Goal: Task Accomplishment & Management: Manage account settings

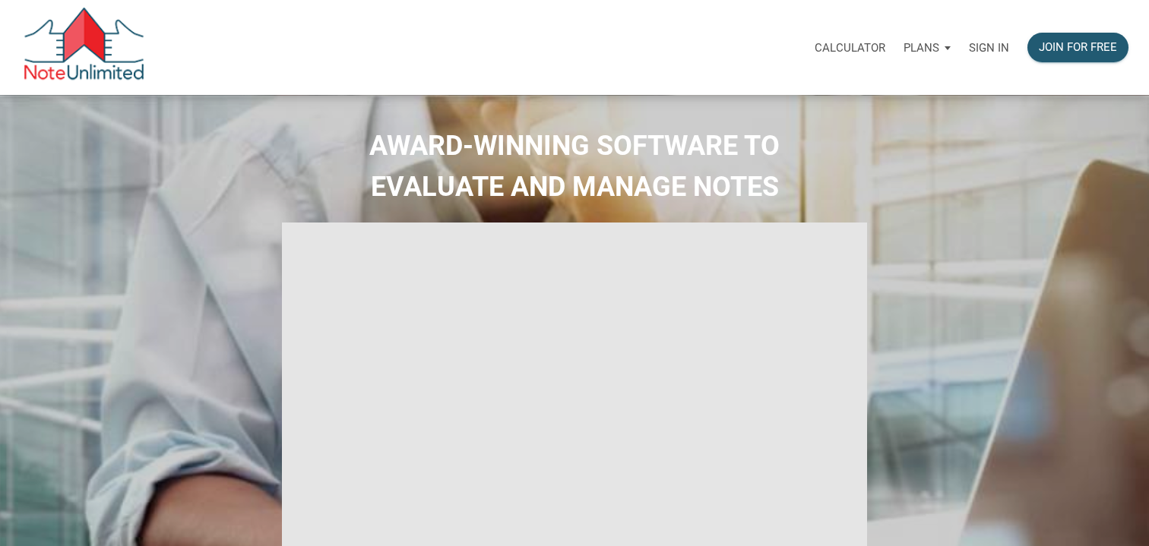
select select
type input "Introduction to new features"
select select
click at [987, 44] on p "Sign in" at bounding box center [989, 48] width 40 height 14
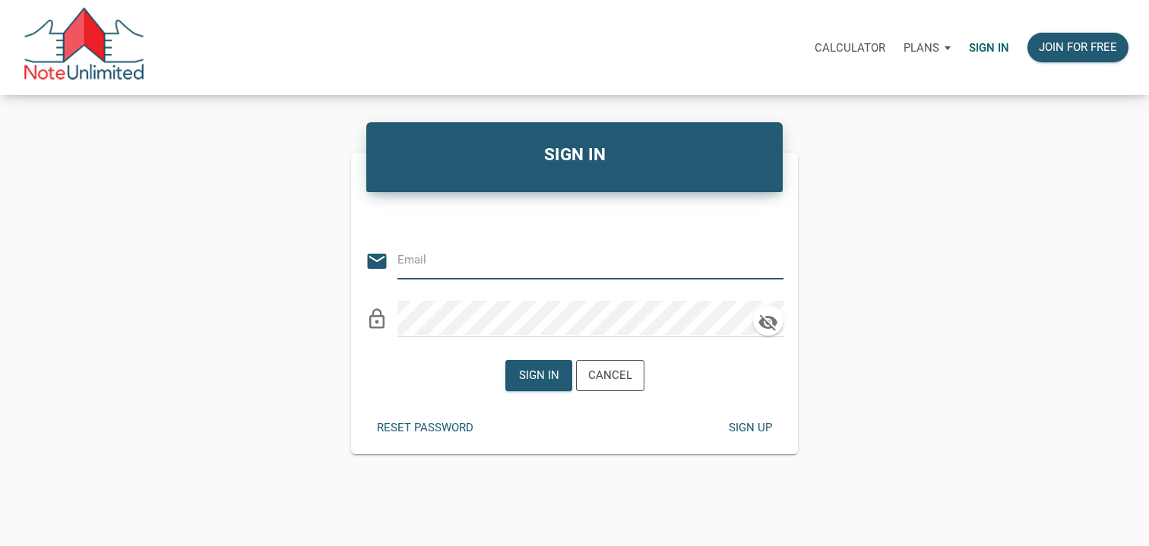
click at [550, 260] on input "email" at bounding box center [578, 260] width 363 height 34
type input "[EMAIL_ADDRESS][DOMAIN_NAME]"
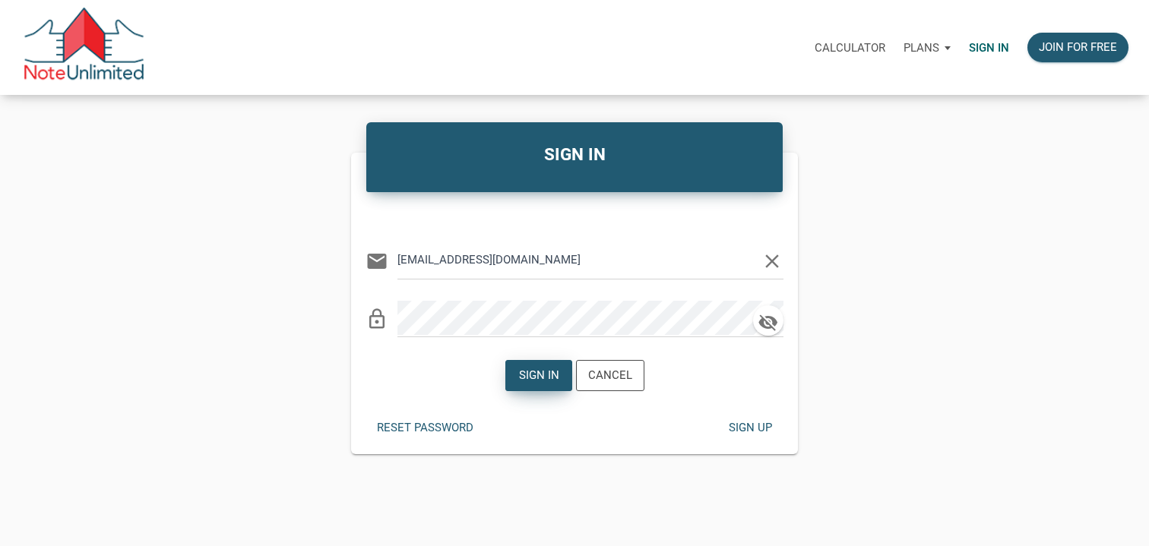
click at [522, 384] on div "Sign in" at bounding box center [538, 376] width 65 height 30
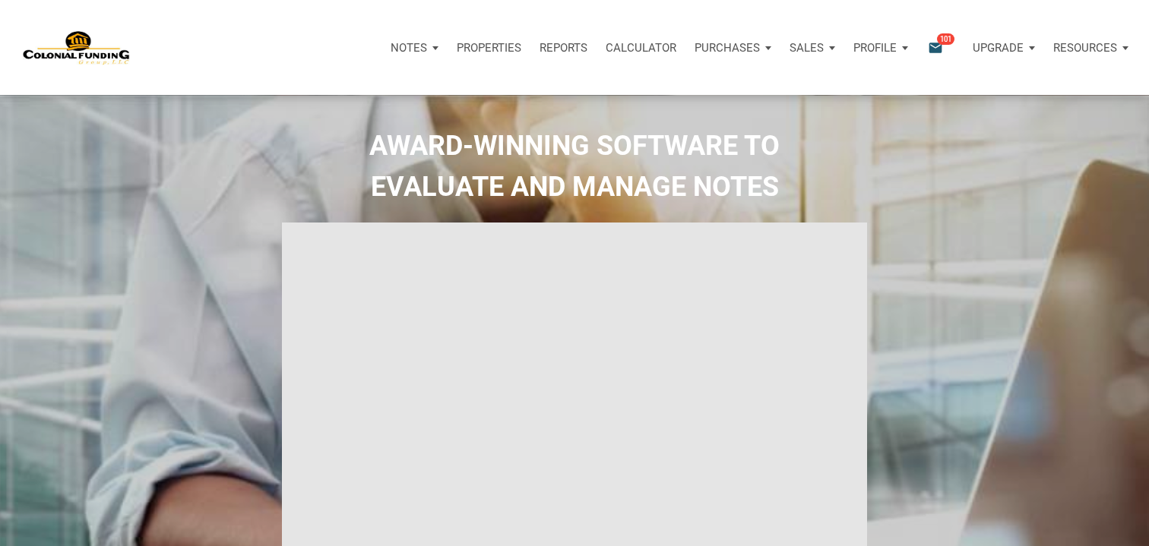
type input "Introduction to new features"
select select
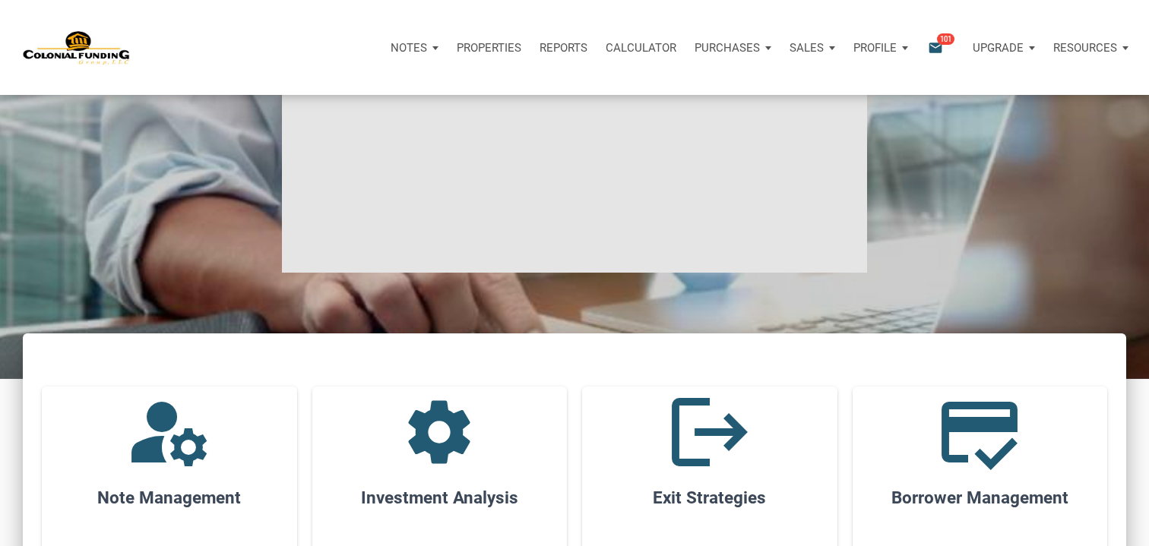
scroll to position [314, 0]
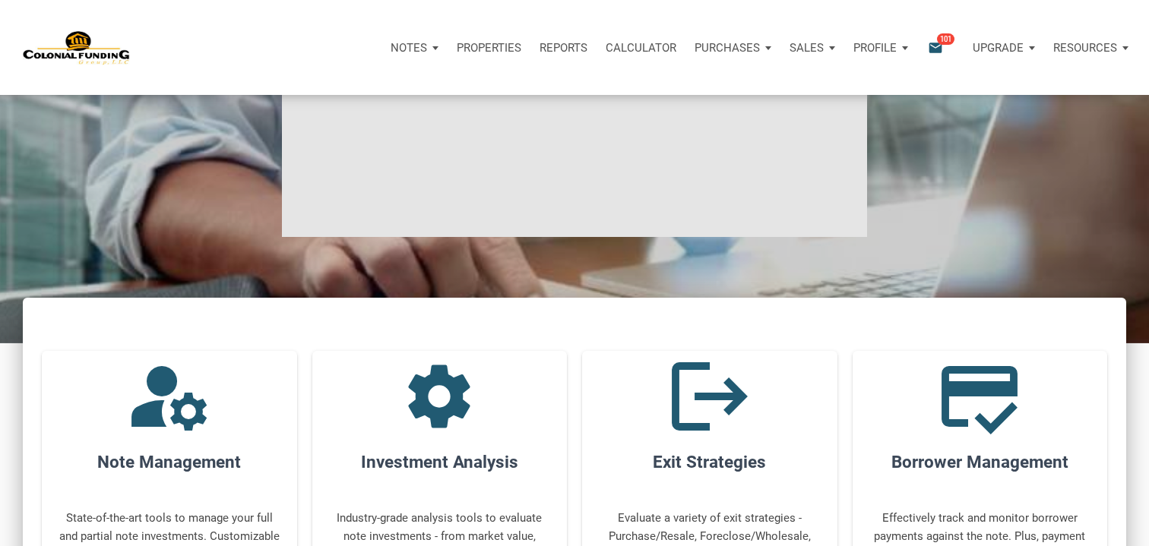
click at [890, 49] on p "Profile" at bounding box center [874, 48] width 43 height 14
click at [945, 158] on div "AWARD-WINNING SOFTWARE TO EVALUATE AND MANAGE NOTES" at bounding box center [574, 62] width 1141 height 502
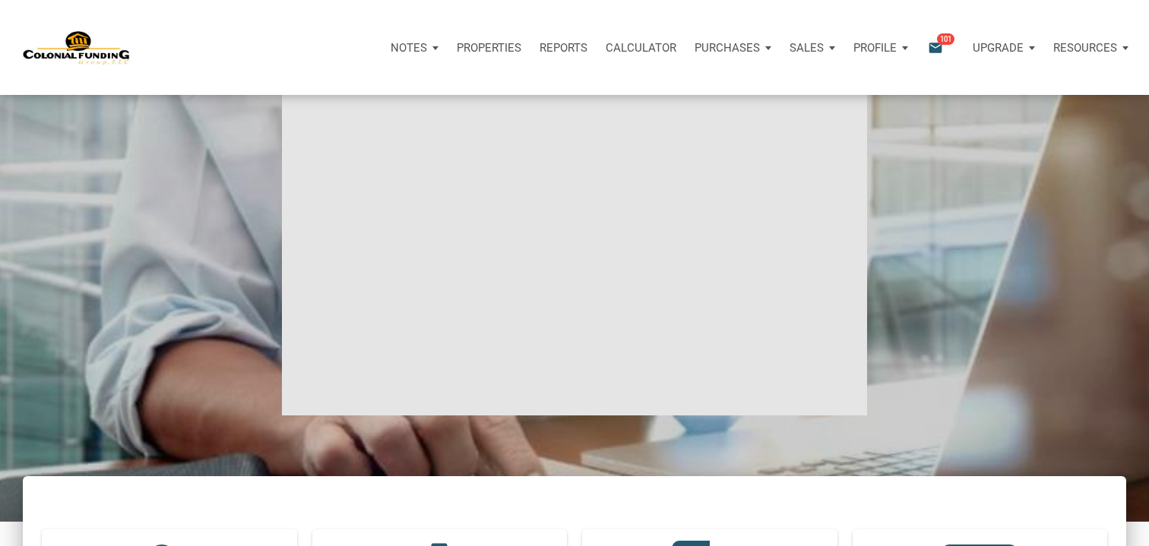
scroll to position [101, 0]
